Goal: Contribute content

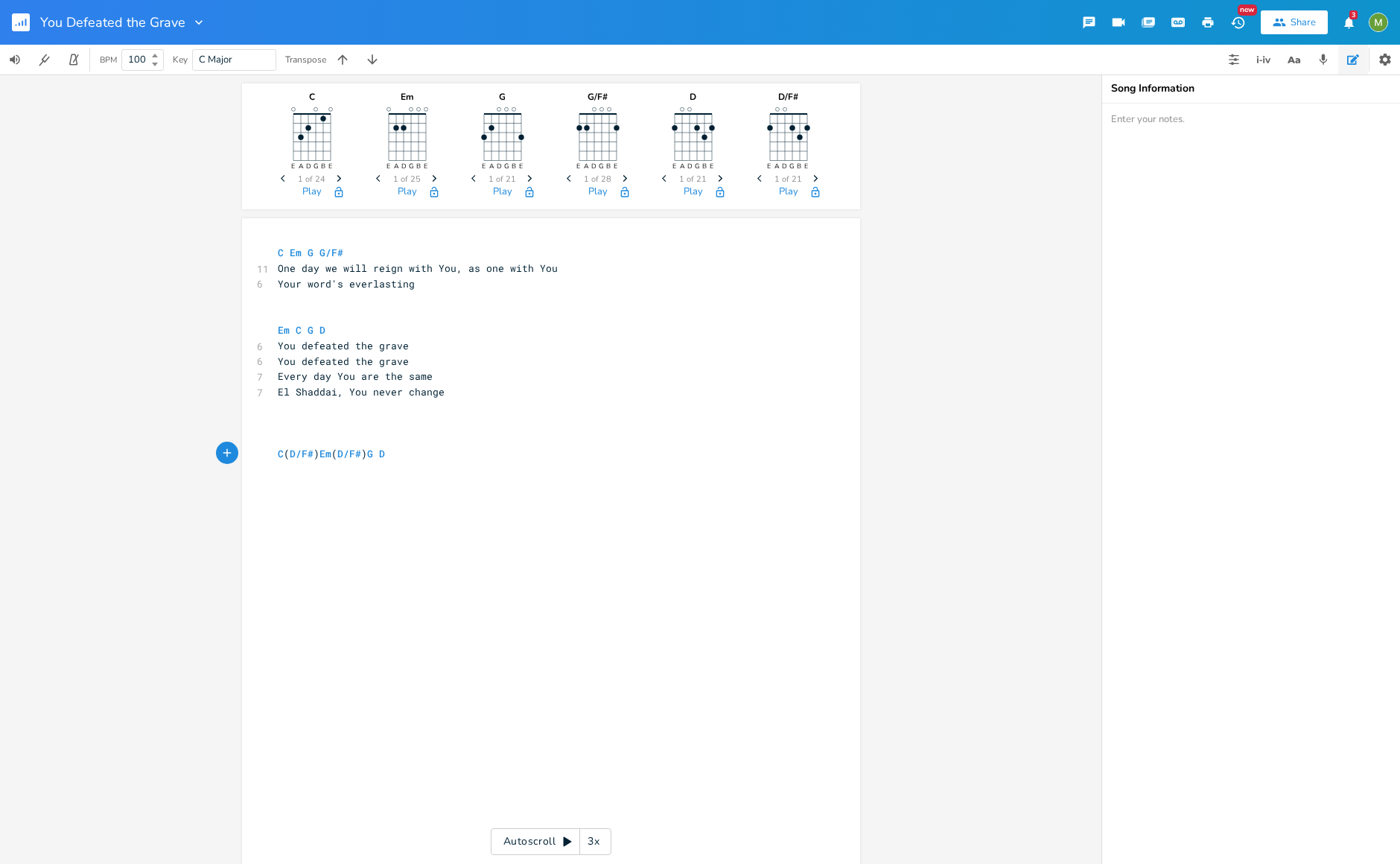
scroll to position [0, 103]
click at [25, 24] on icon "button" at bounding box center [26, 22] width 2 height 8
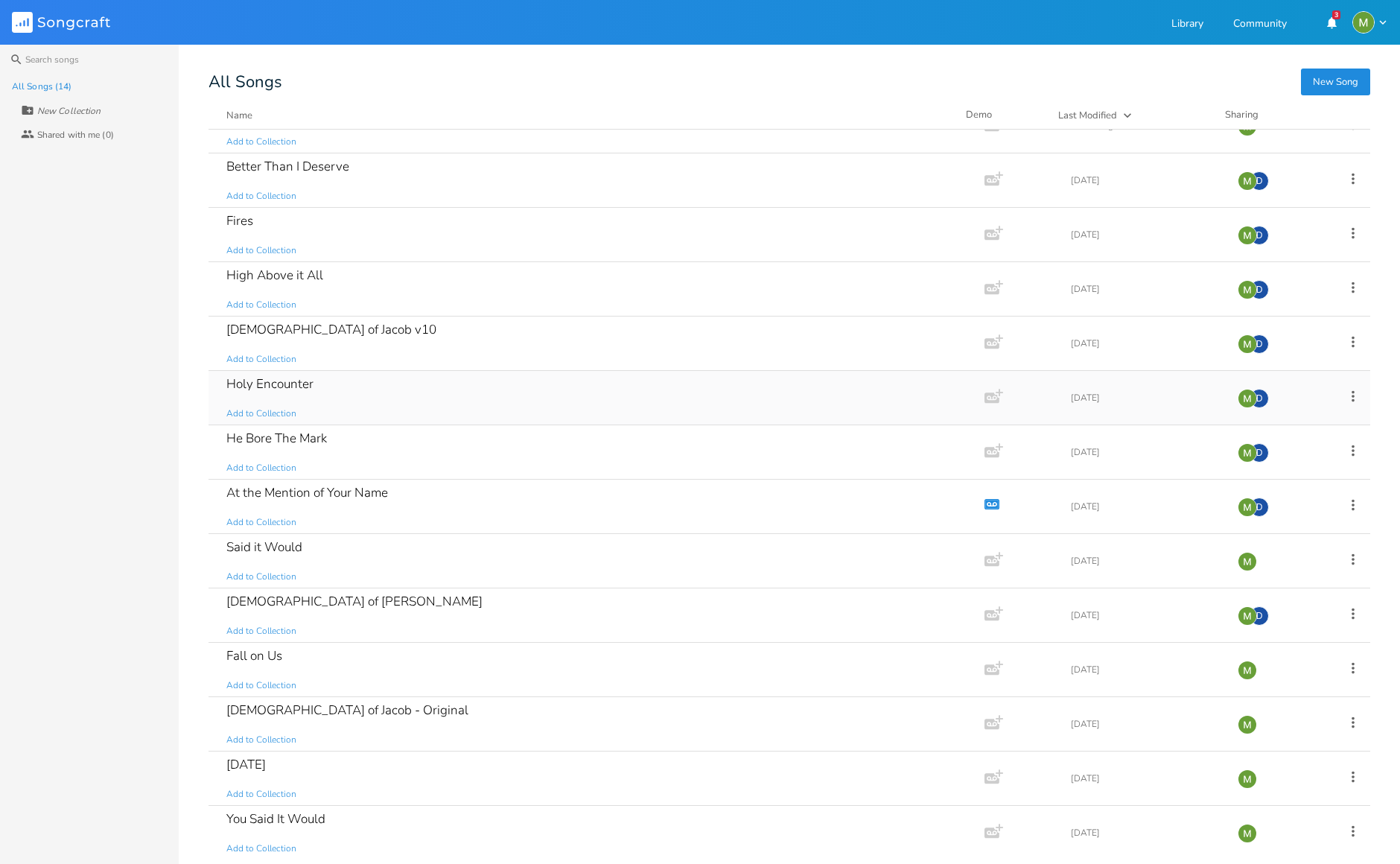
scroll to position [34, 0]
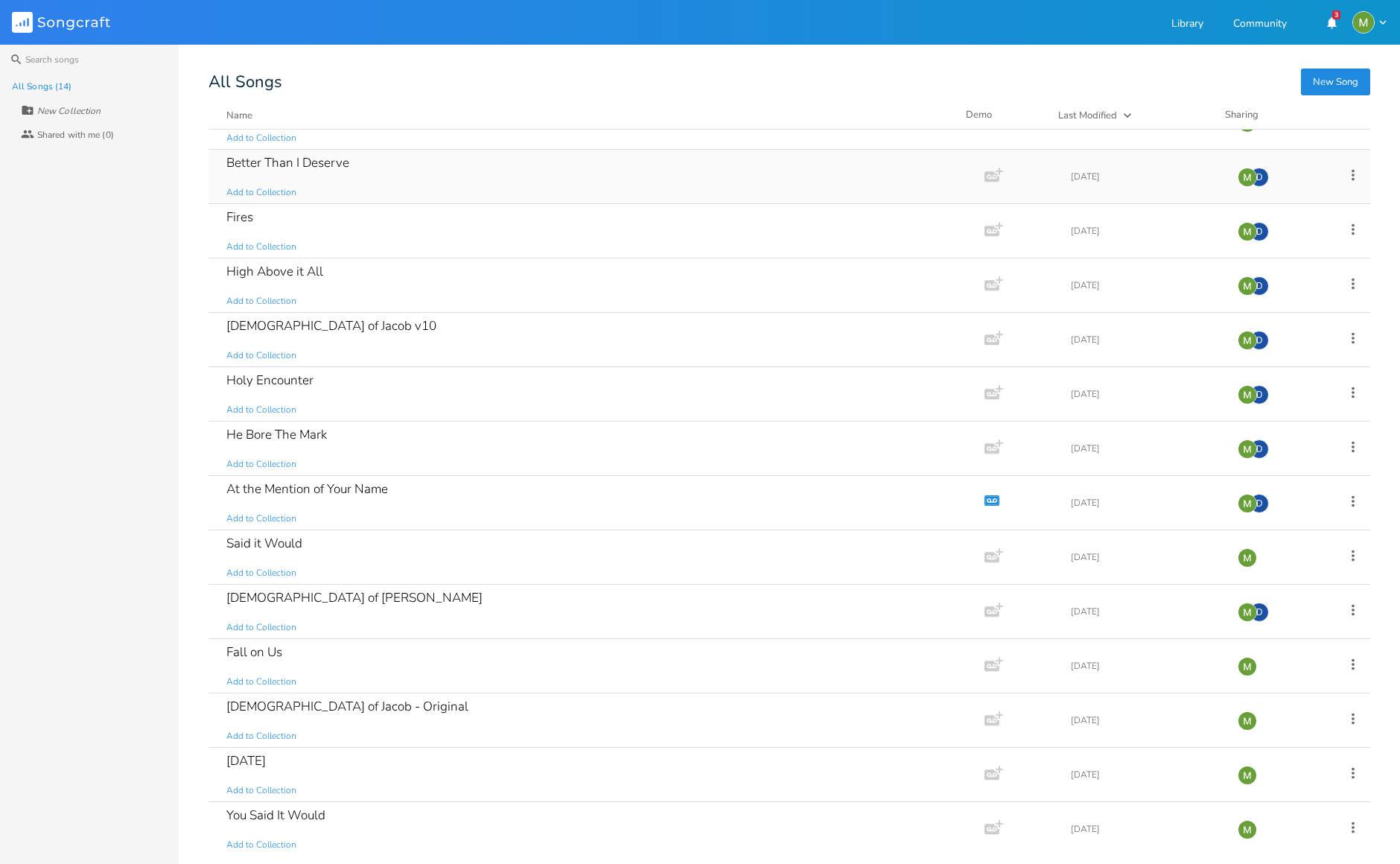
click at [336, 163] on div "Better Than I Deserve" at bounding box center [288, 163] width 123 height 13
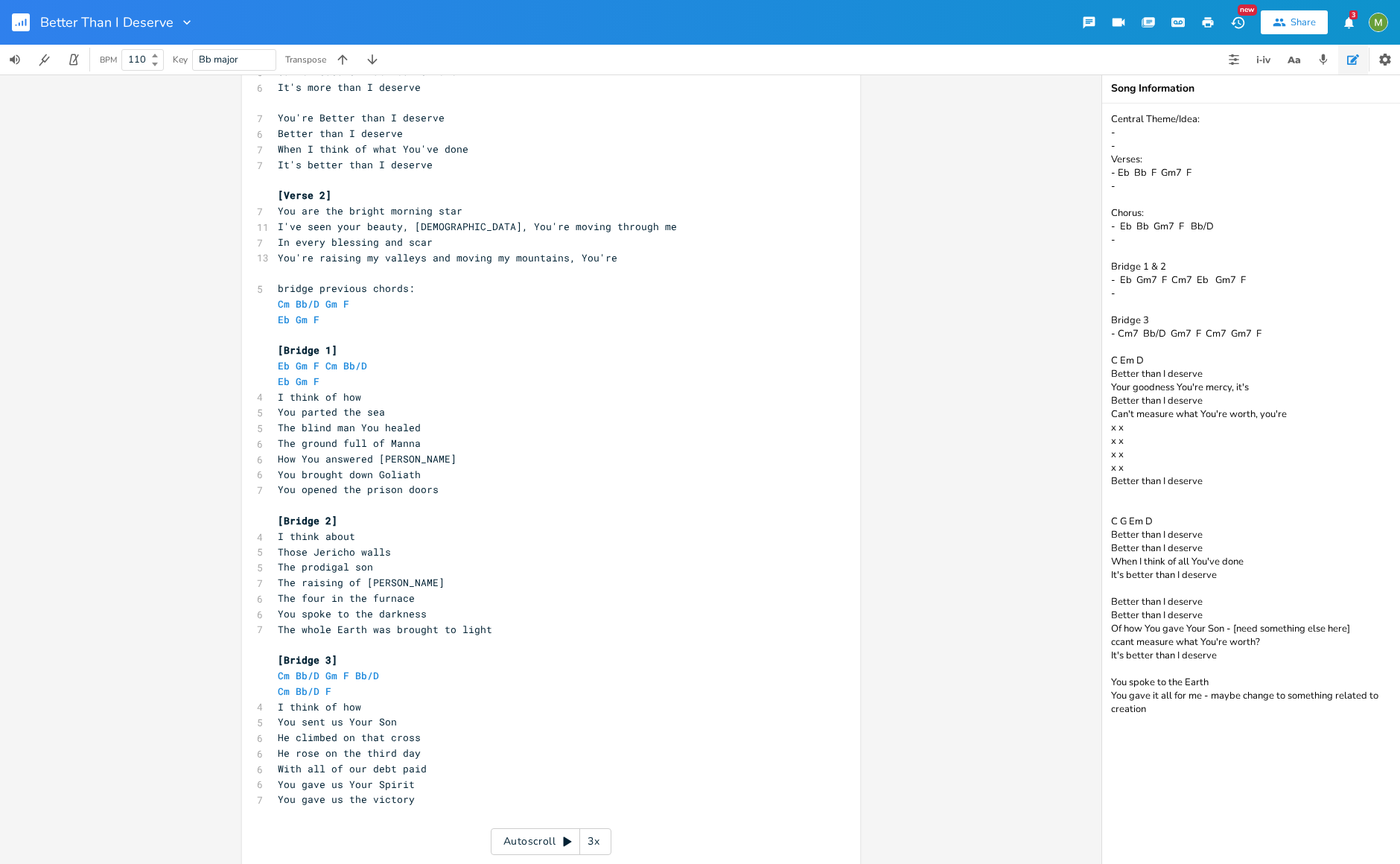
scroll to position [568, 0]
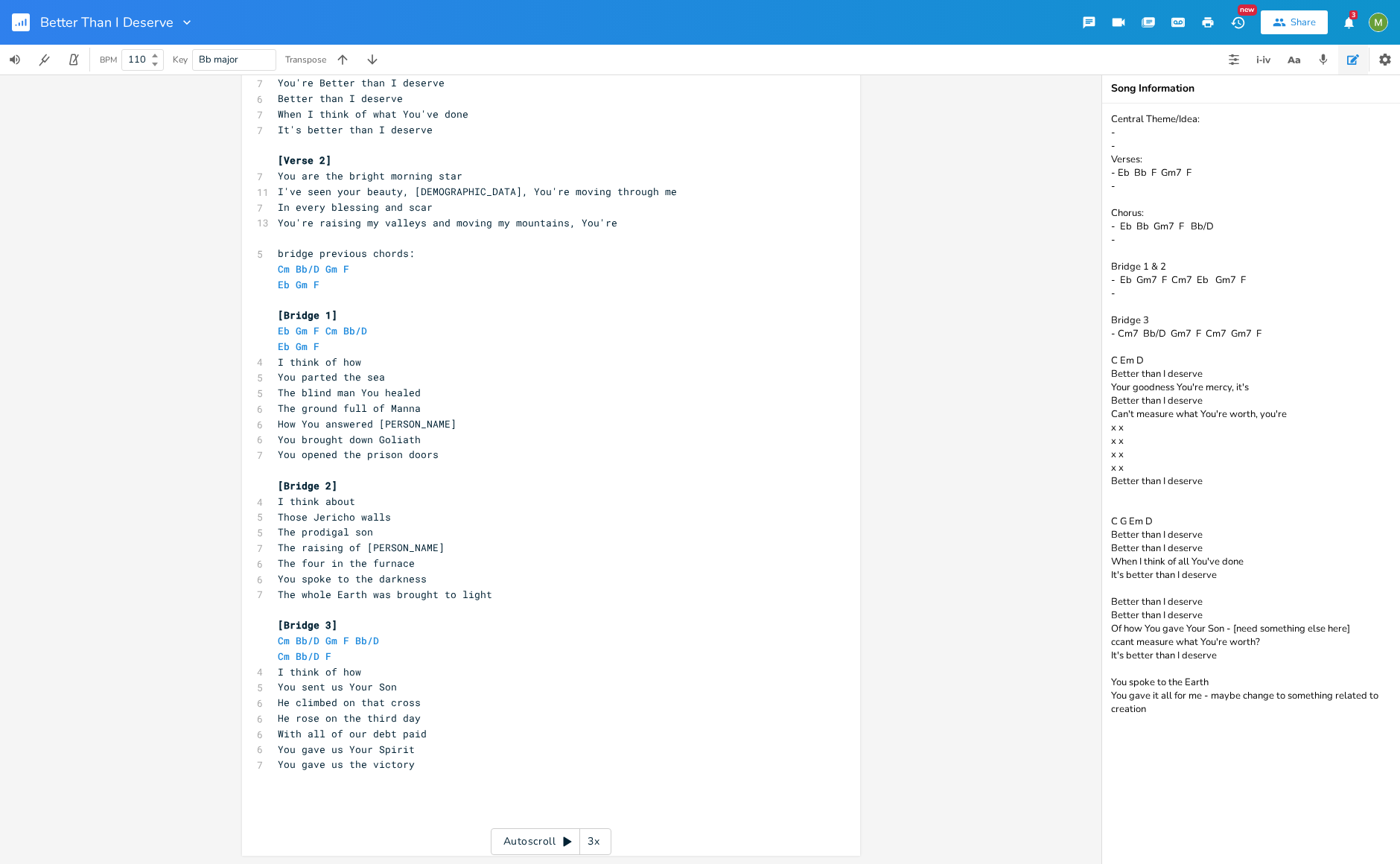
click at [418, 768] on pre "You gave us the victory" at bounding box center [543, 765] width 538 height 16
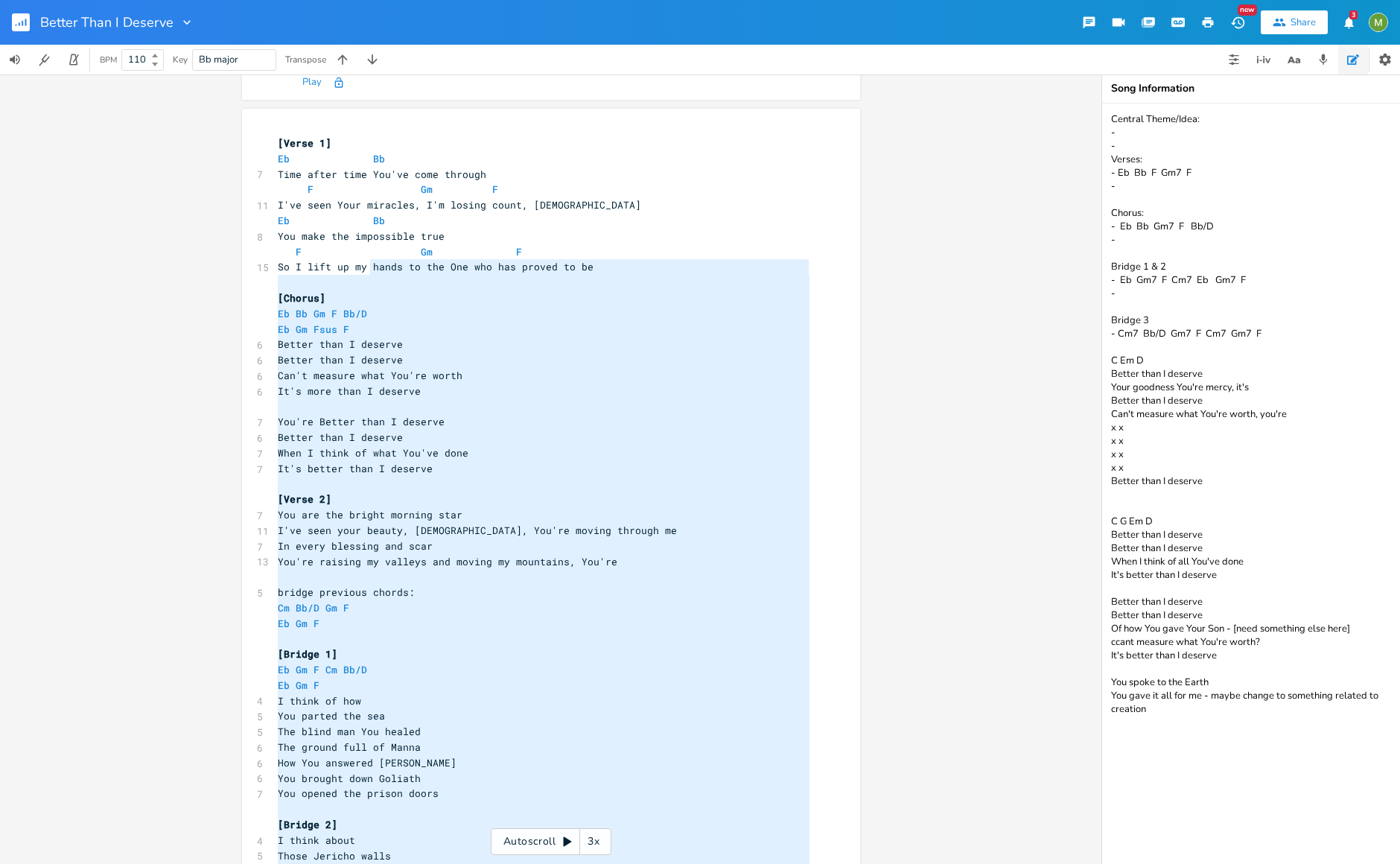
scroll to position [0, 0]
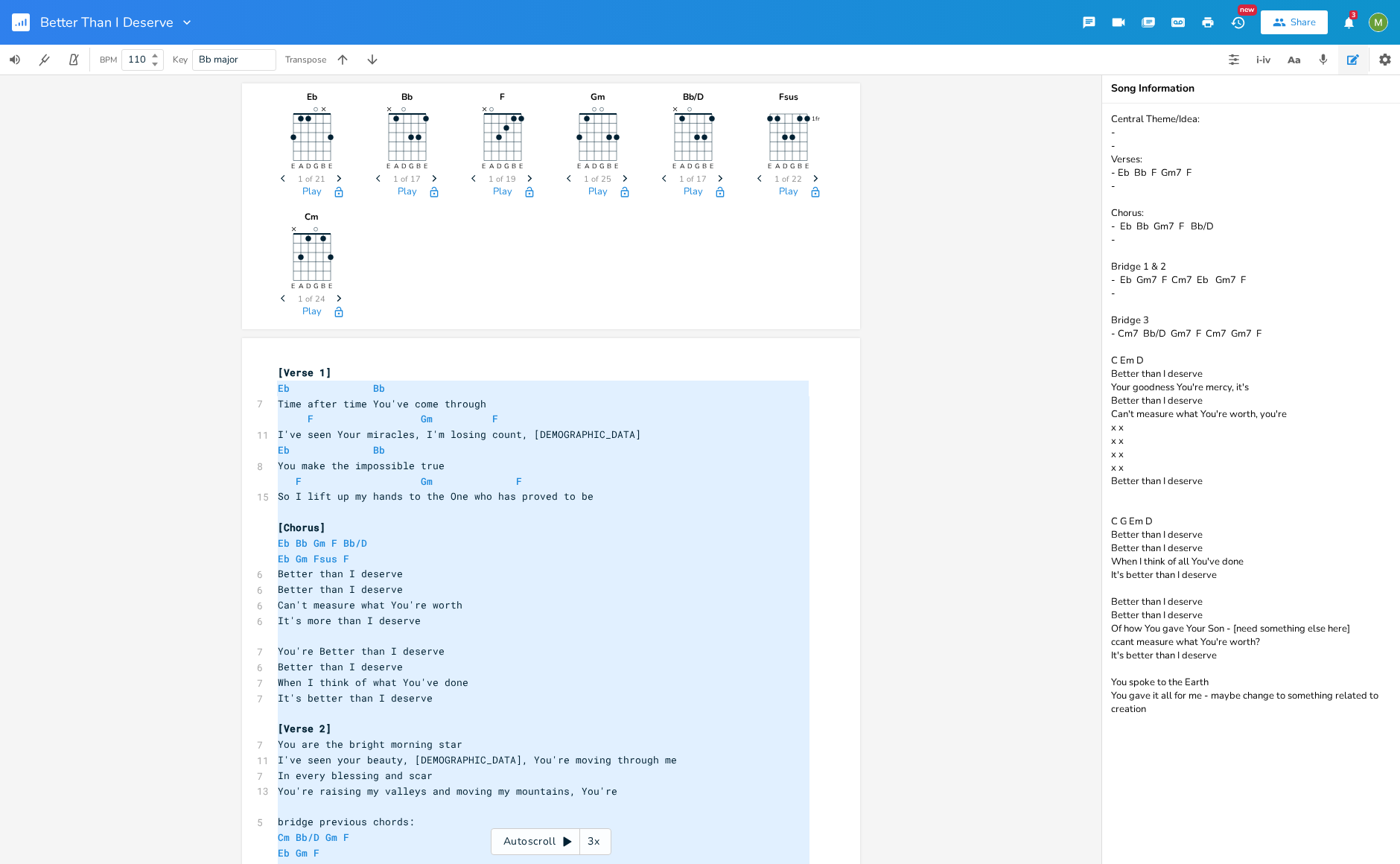
type textarea "[Verse 1] Eb Bb Time after time You've come through F Gm F I've seen Your mirac…"
drag, startPoint x: 420, startPoint y: 767, endPoint x: 251, endPoint y: 372, distance: 429.6
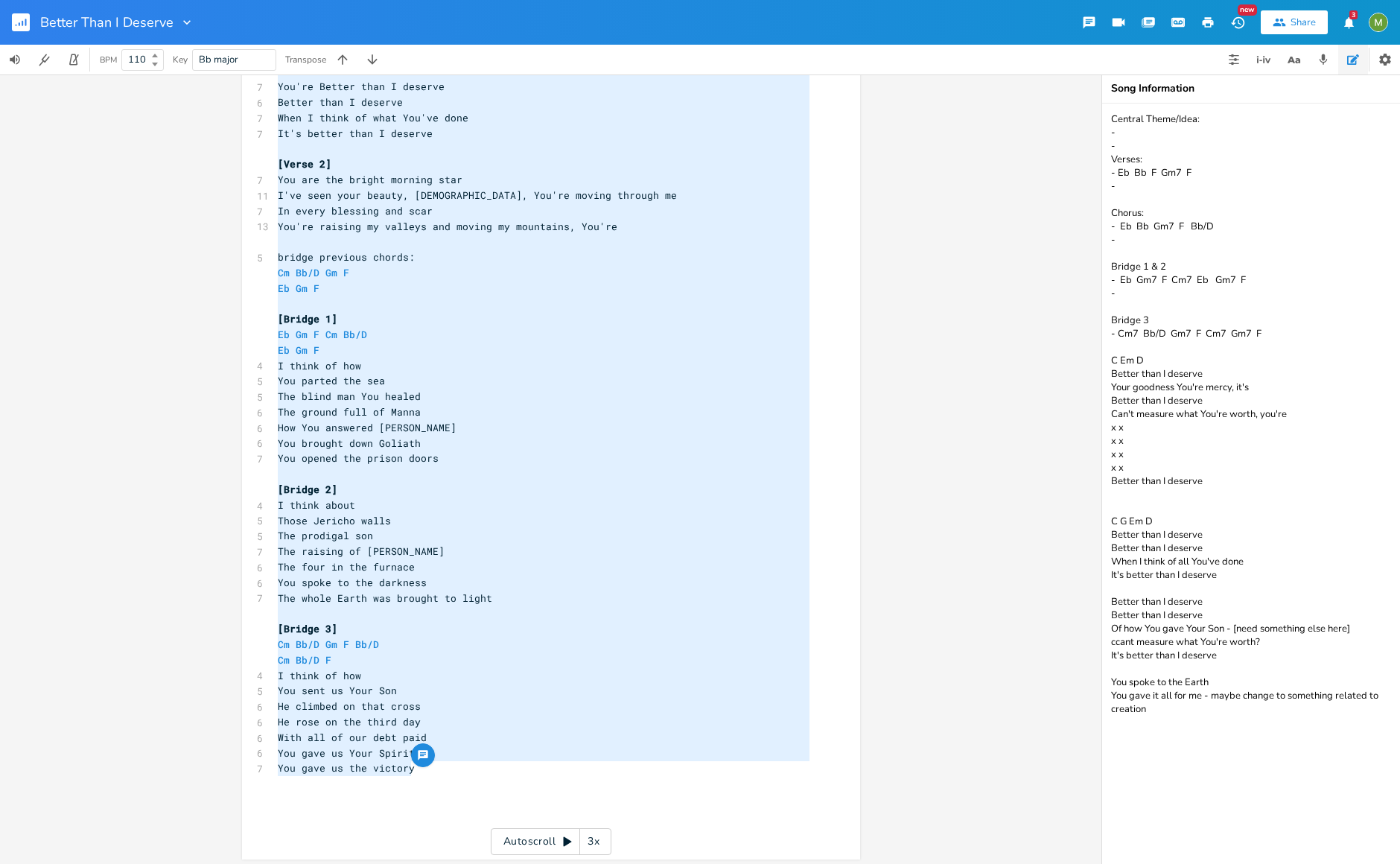
scroll to position [270, 0]
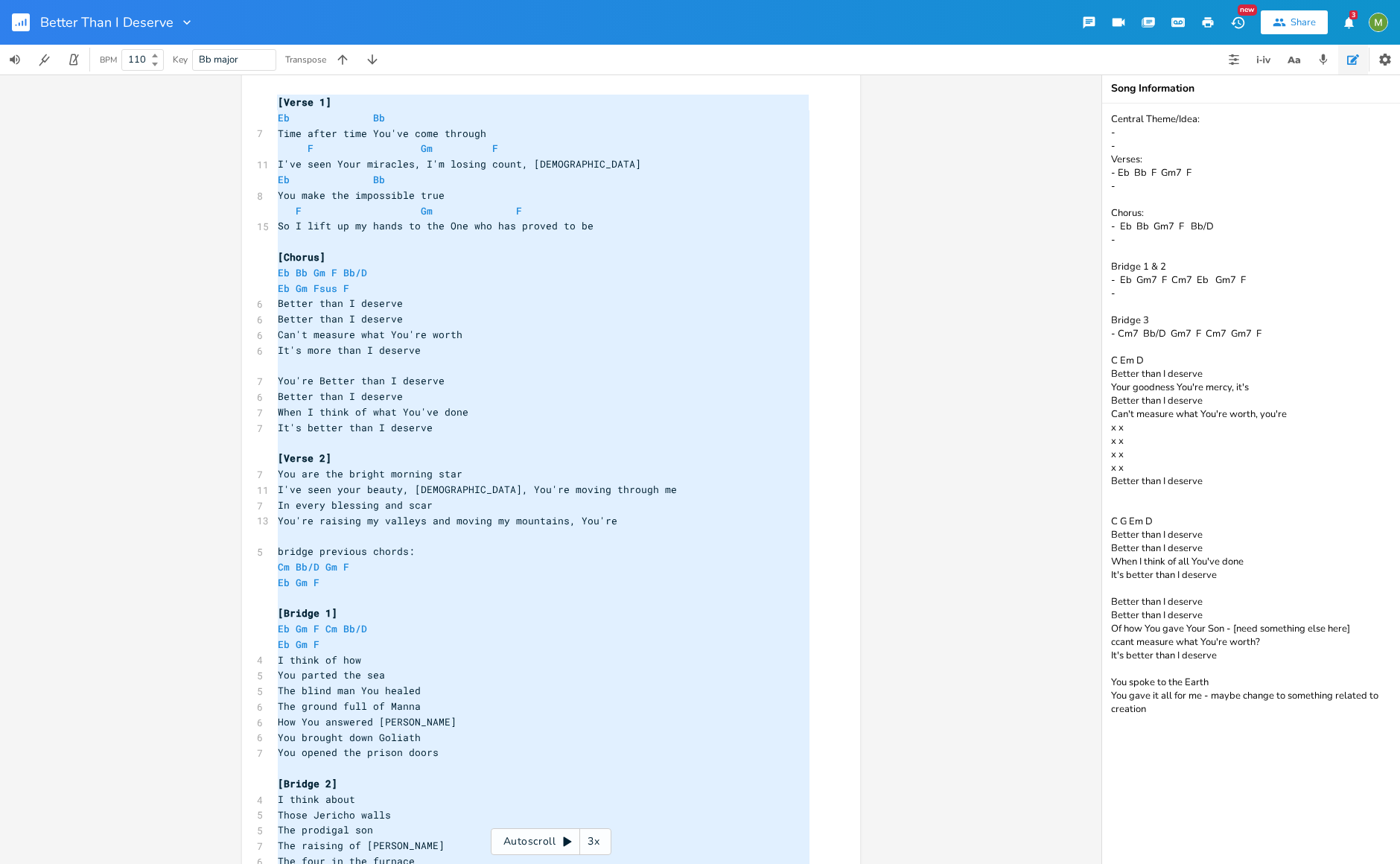
click at [530, 565] on pre "Cm Bb/D Gm F" at bounding box center [543, 568] width 538 height 16
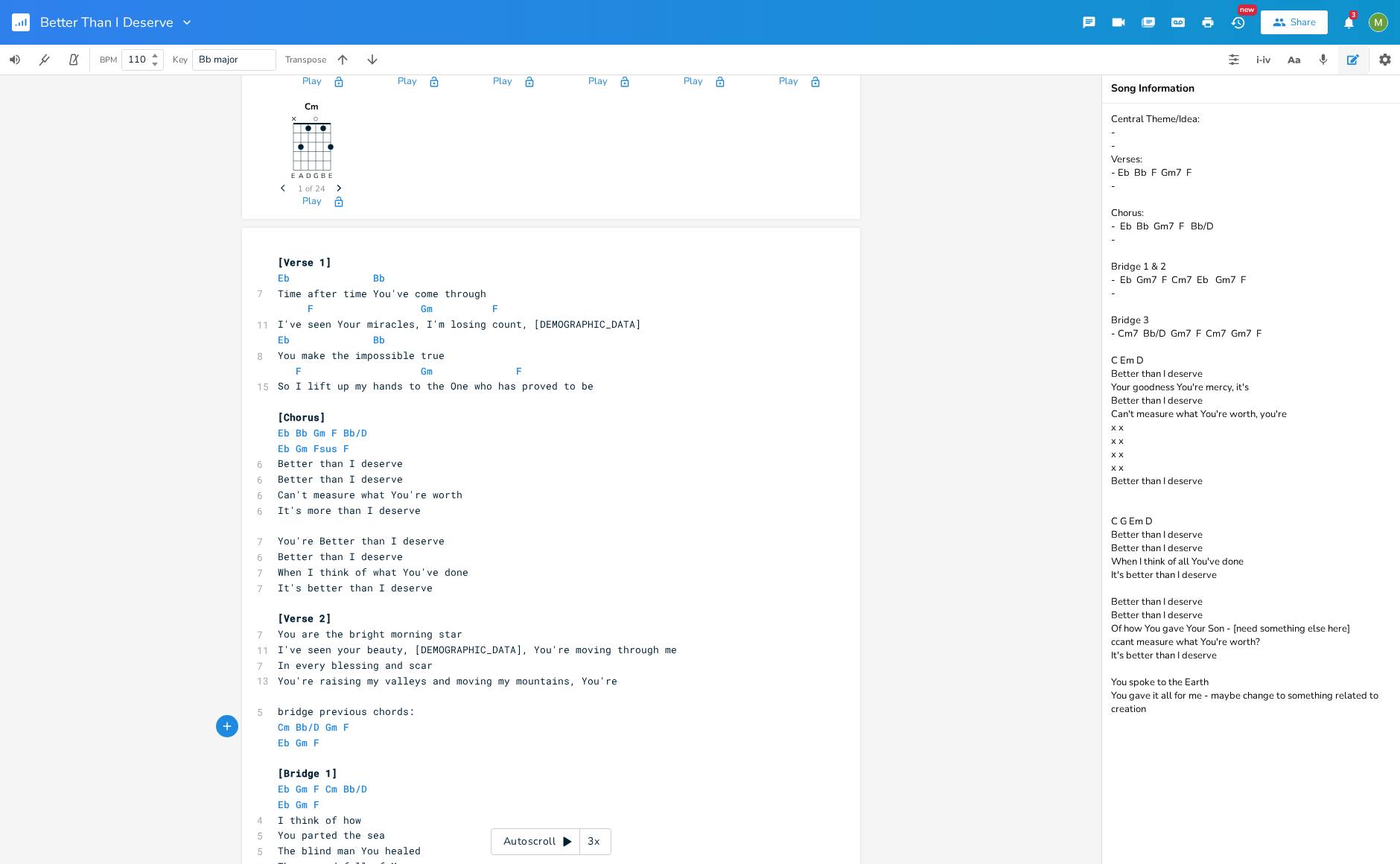
scroll to position [0, 0]
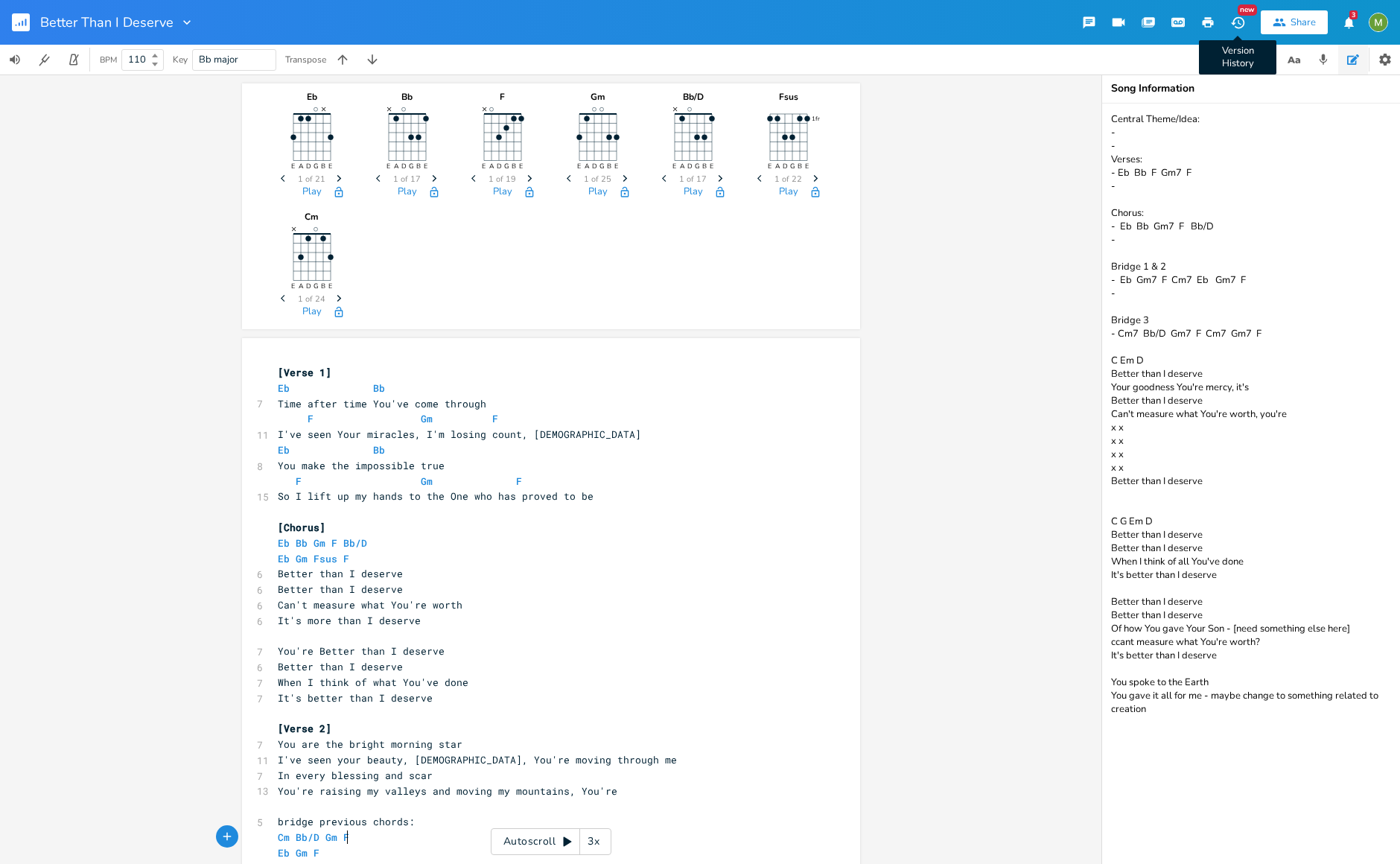
click at [1245, 23] on icon "button" at bounding box center [1238, 23] width 16 height 16
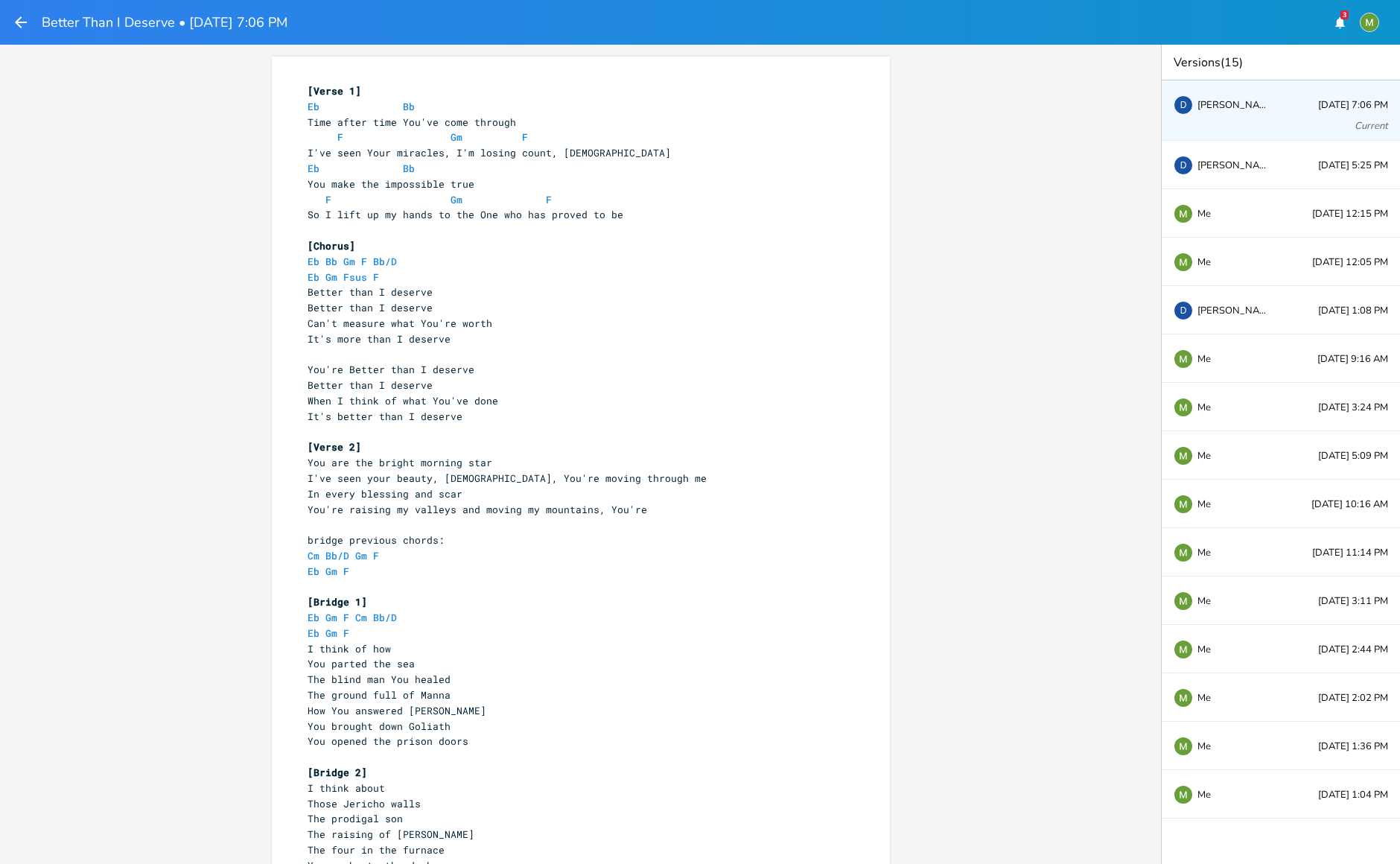
click at [16, 24] on icon "button" at bounding box center [21, 22] width 18 height 18
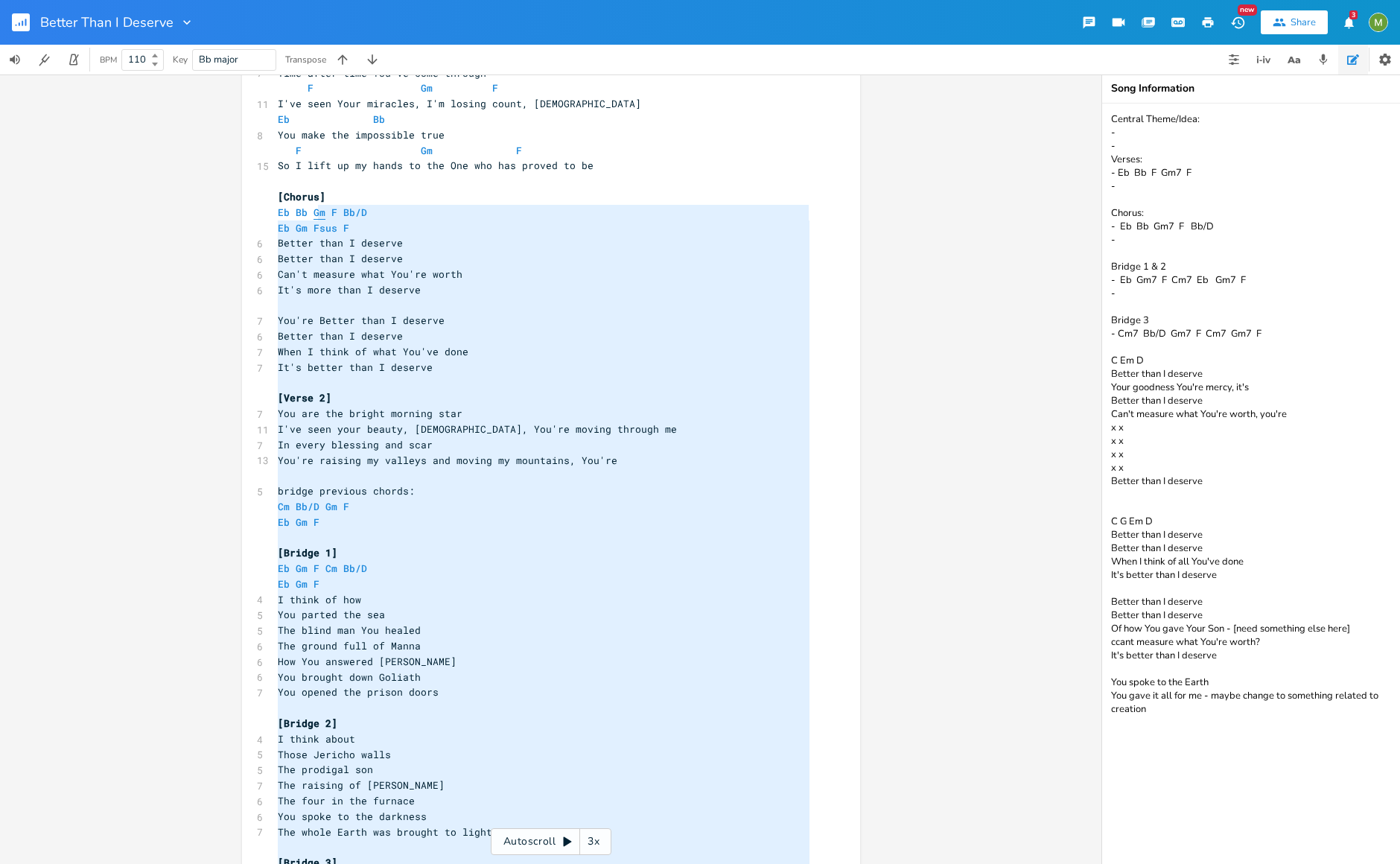
scroll to position [152, 0]
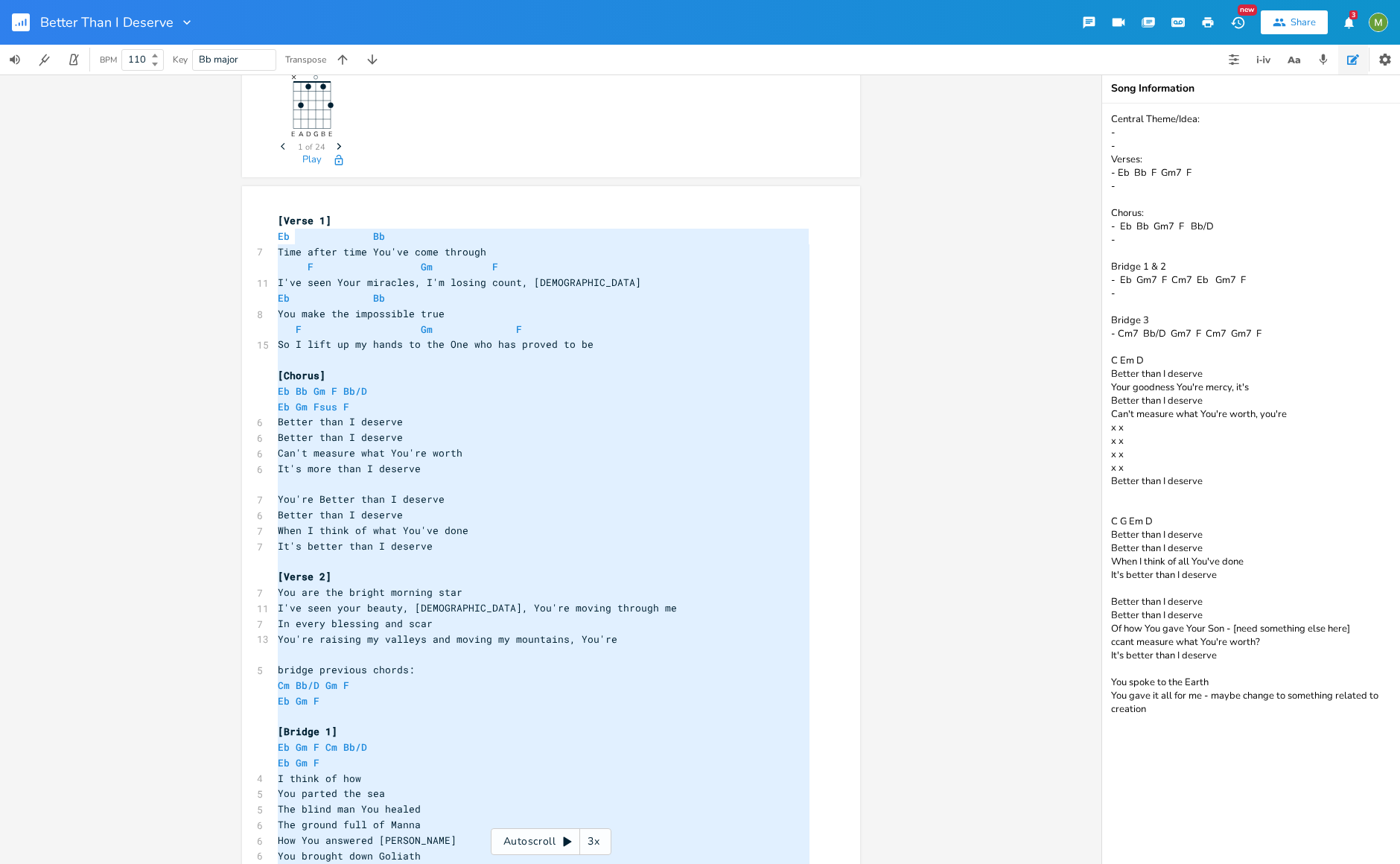
type textarea "[Verse 1] Eb Bb Time after time You've come through F Gm F I've seen Your mirac…"
drag, startPoint x: 419, startPoint y: 767, endPoint x: 269, endPoint y: 211, distance: 575.9
click at [269, 211] on div "x [Verse 1] Eb Bb 7 Time after time You've come through F Gm F 11 I've seen You…" at bounding box center [551, 728] width 618 height 1086
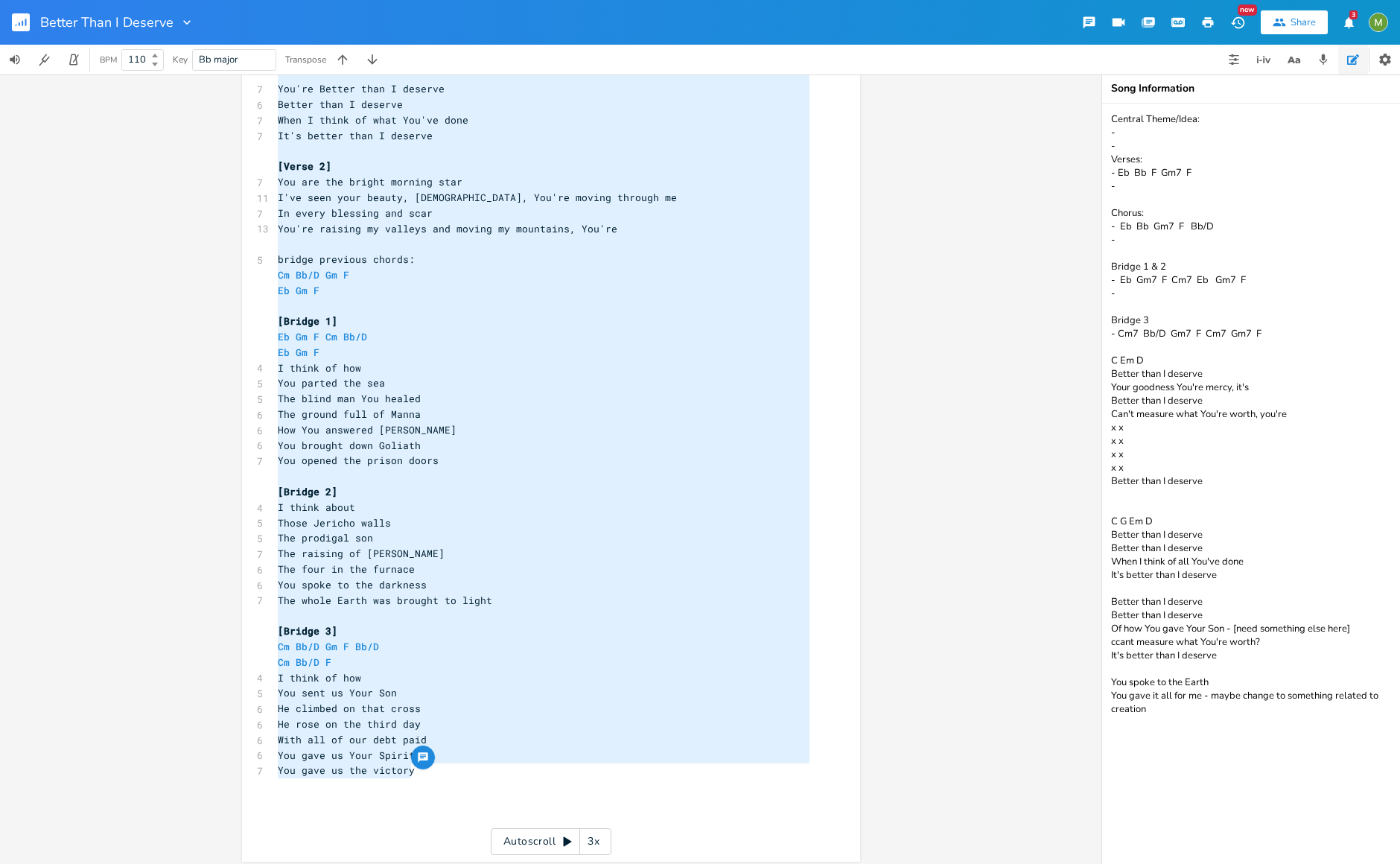
scroll to position [568, 0]
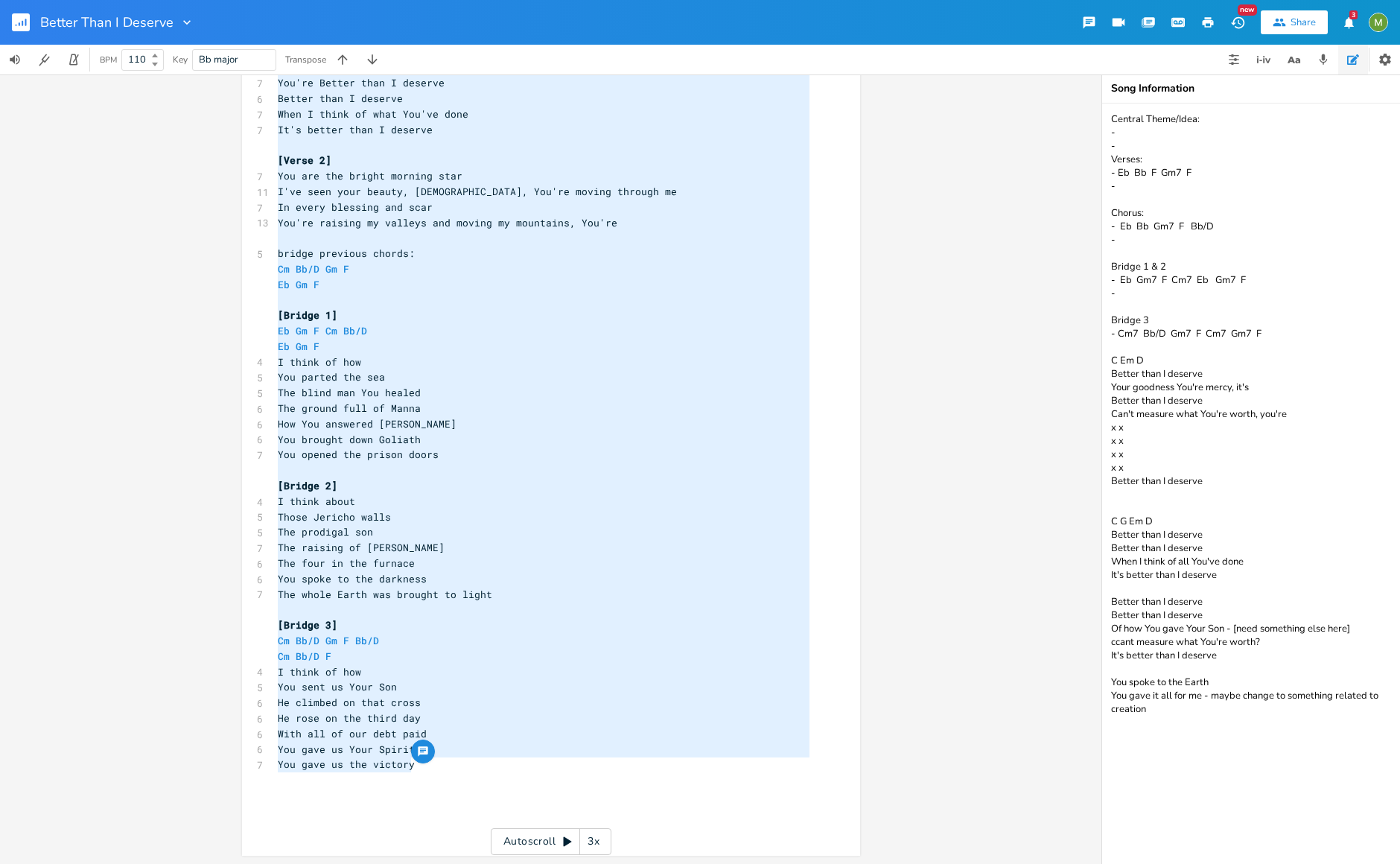
click at [447, 788] on pre "​" at bounding box center [543, 796] width 538 height 16
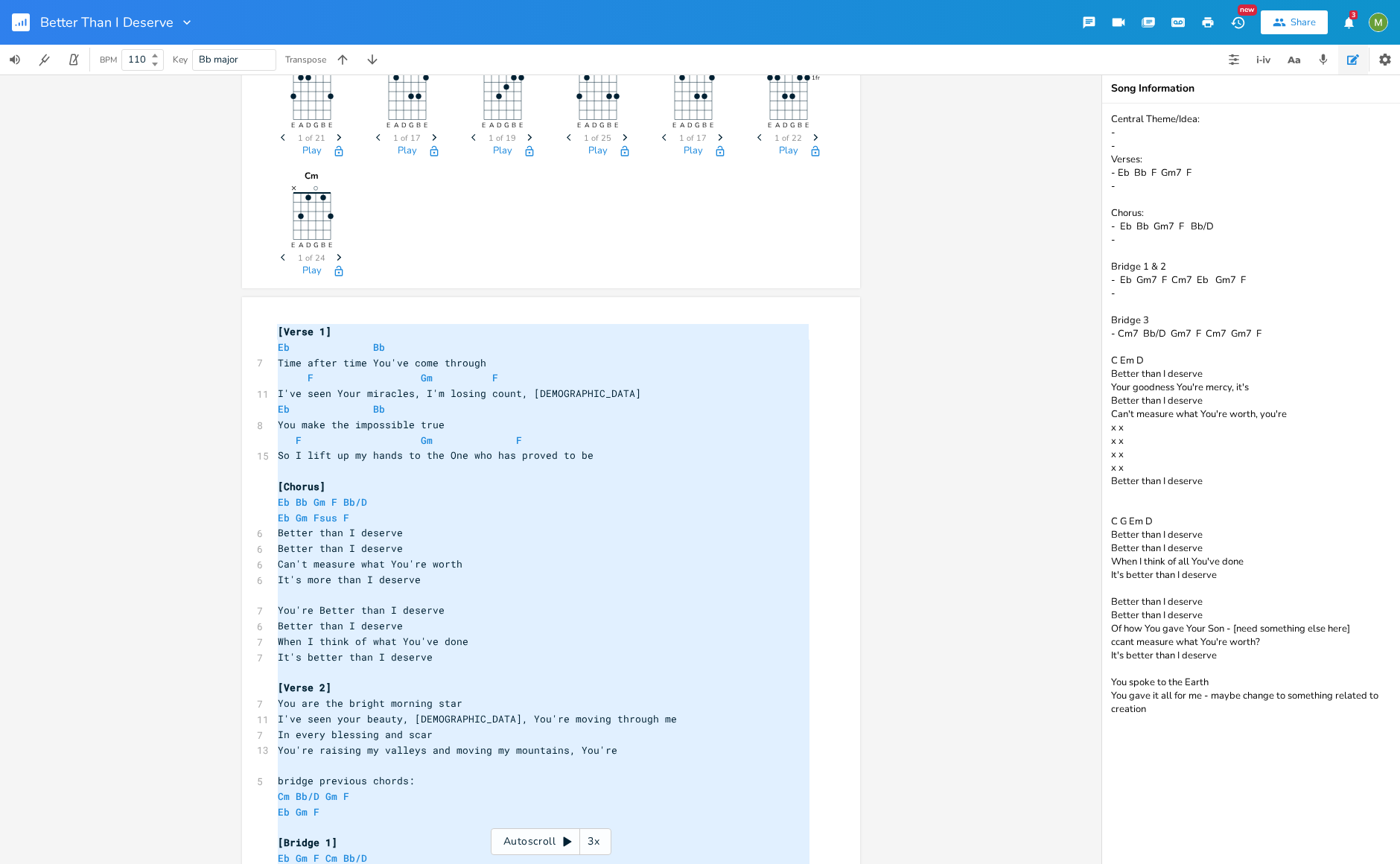
scroll to position [0, 0]
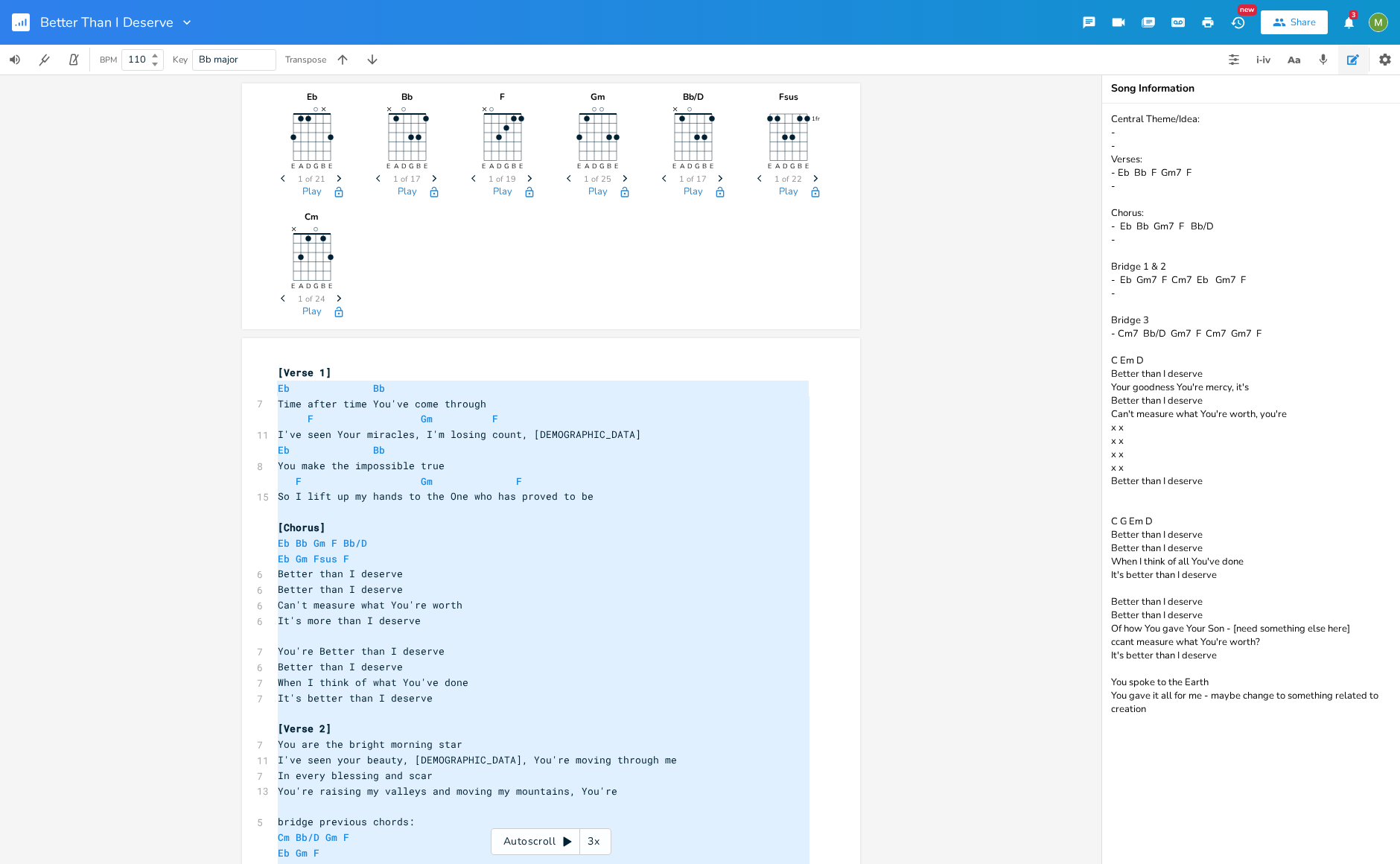
type textarea "[Verse 1] Eb Bb Time after time You've come through F Gm F I've seen Your mirac…"
drag, startPoint x: 414, startPoint y: 768, endPoint x: 272, endPoint y: 377, distance: 416.0
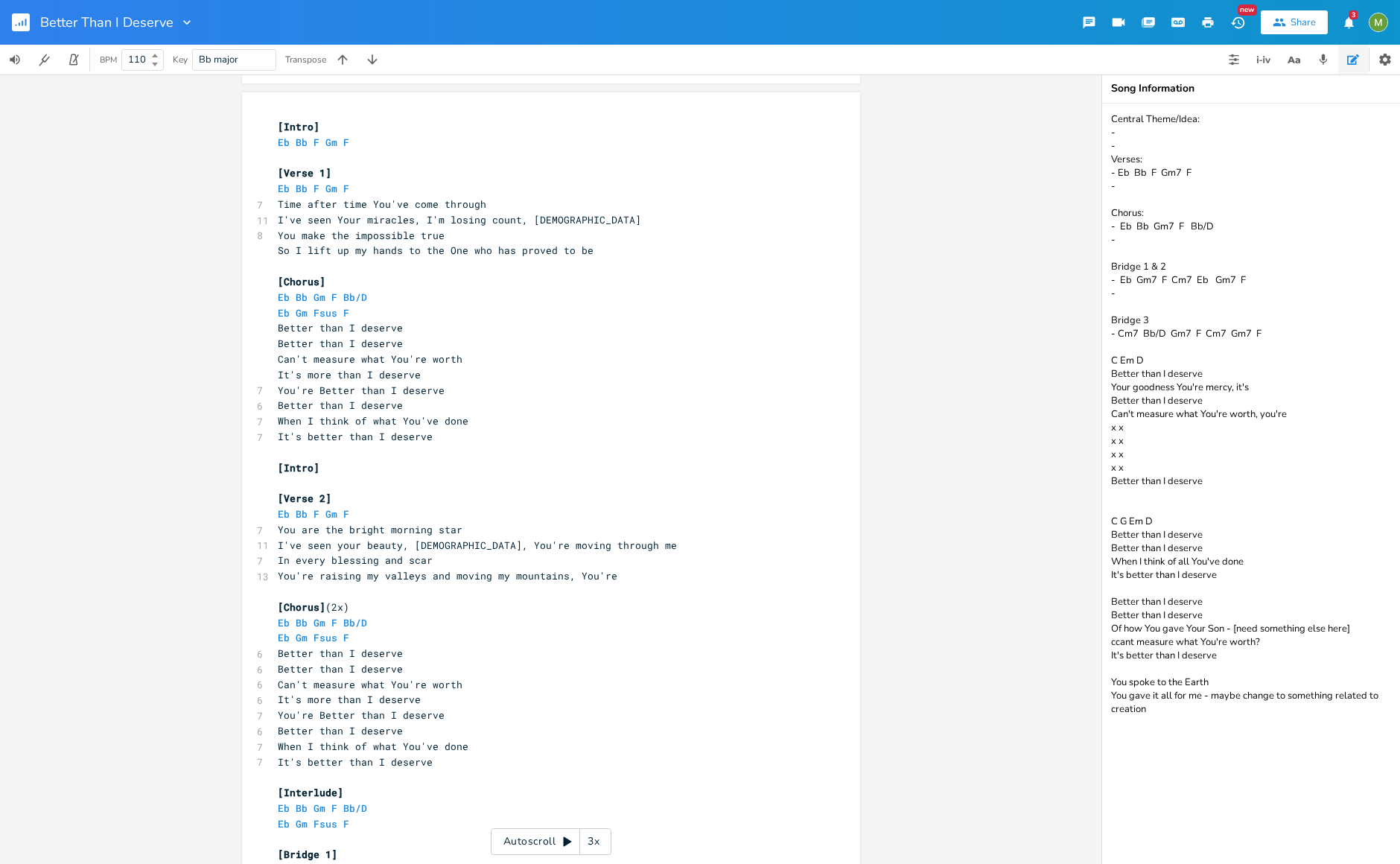
scroll to position [247, 0]
click at [377, 58] on icon "button" at bounding box center [372, 59] width 15 height 15
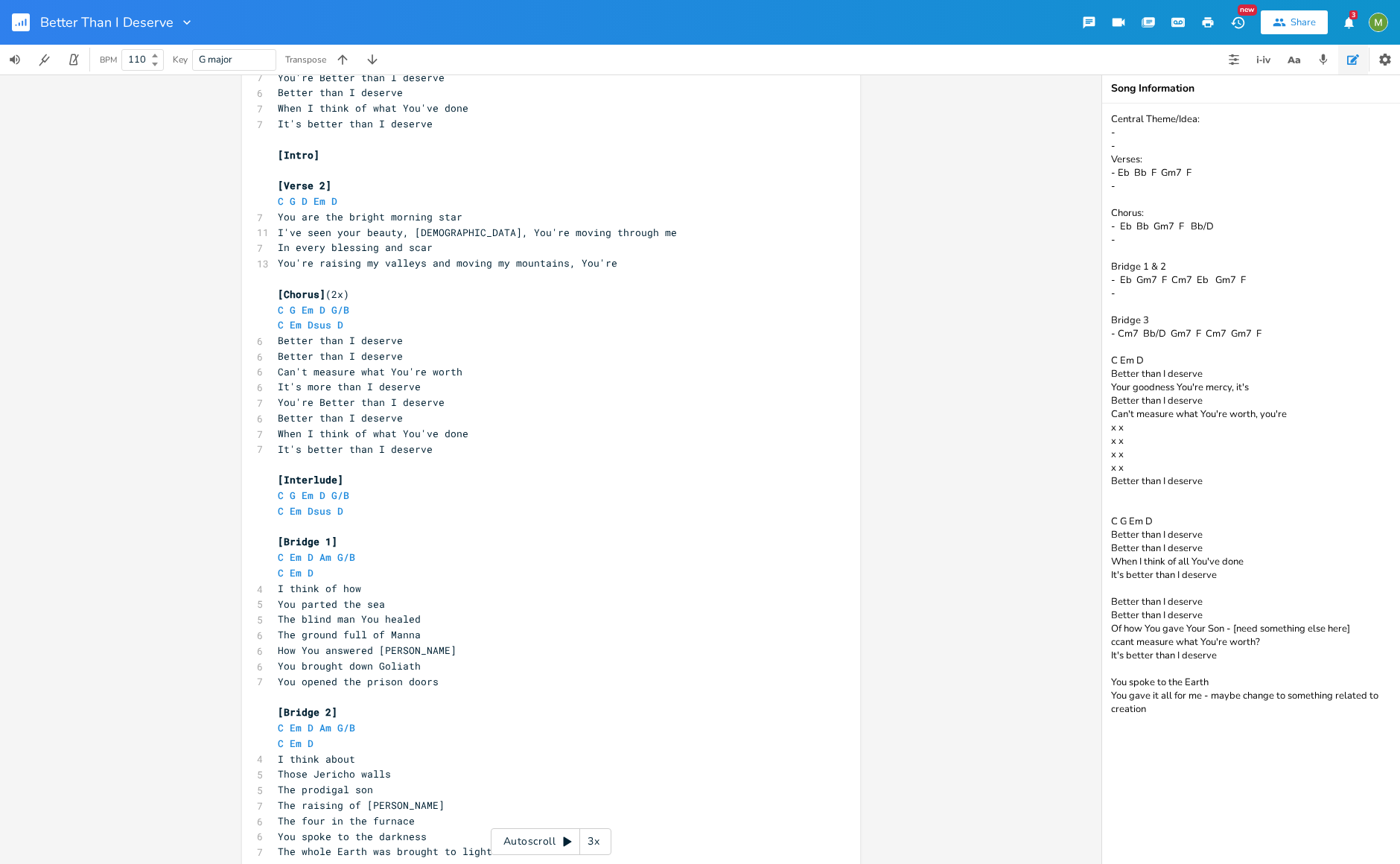
scroll to position [815, 0]
